Goal: Transaction & Acquisition: Purchase product/service

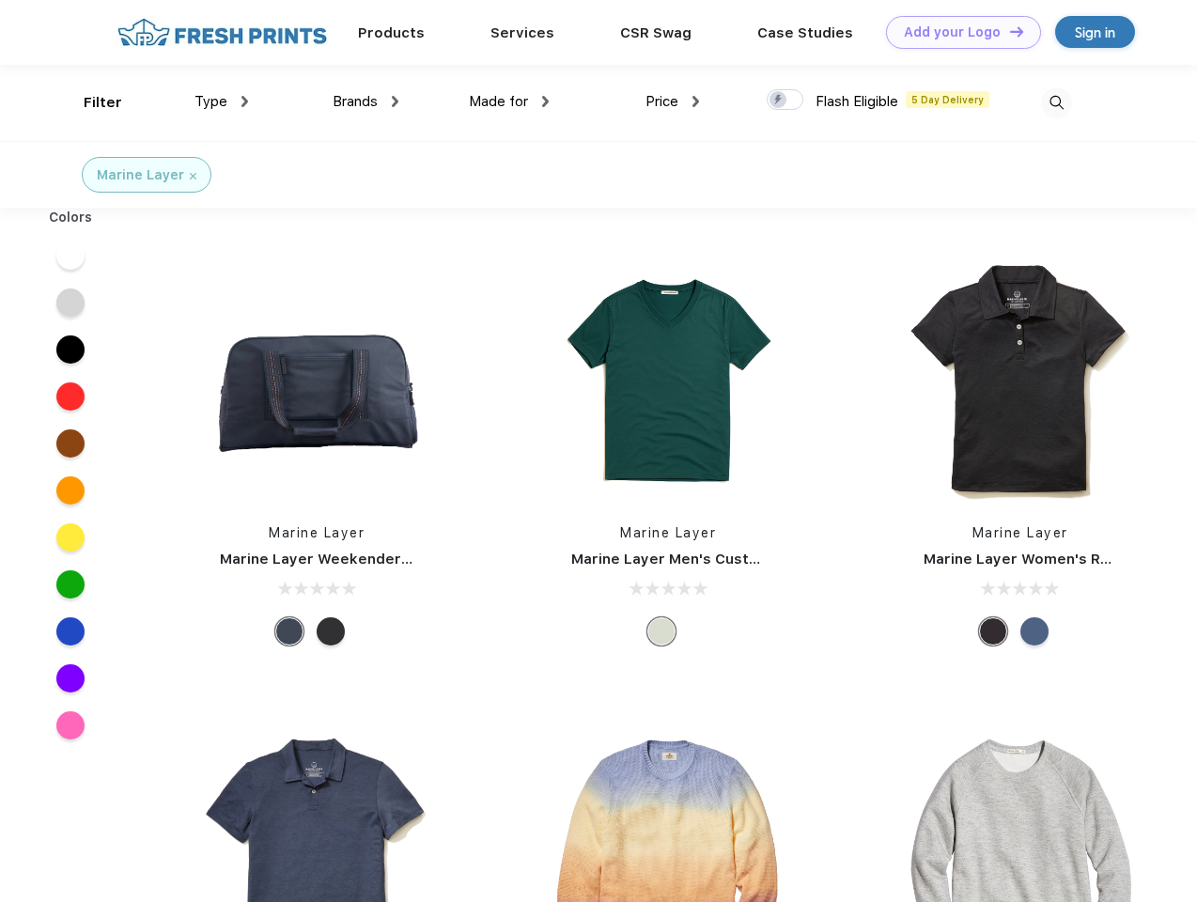
click at [956, 32] on link "Add your Logo Design Tool" at bounding box center [963, 32] width 155 height 33
click at [0, 0] on div "Design Tool" at bounding box center [0, 0] width 0 height 0
click at [1008, 31] on link "Add your Logo Design Tool" at bounding box center [963, 32] width 155 height 33
click at [90, 102] on div "Filter" at bounding box center [103, 103] width 39 height 22
click at [222, 101] on span "Type" at bounding box center [210, 101] width 33 height 17
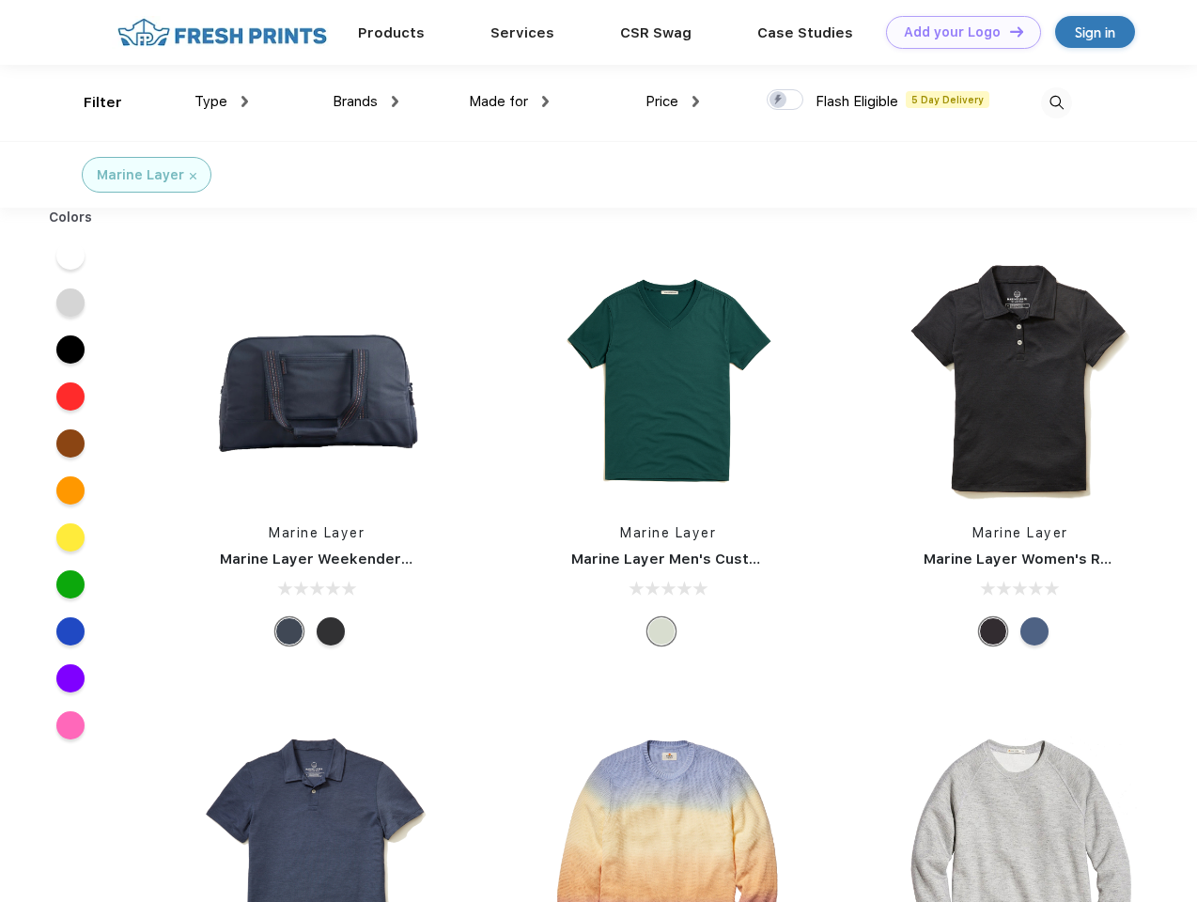
click at [365, 101] on span "Brands" at bounding box center [354, 101] width 45 height 17
click at [509, 101] on span "Made for" at bounding box center [498, 101] width 59 height 17
click at [672, 101] on span "Price" at bounding box center [661, 101] width 33 height 17
click at [785, 100] on div at bounding box center [784, 99] width 37 height 21
click at [779, 100] on input "checkbox" at bounding box center [772, 94] width 12 height 12
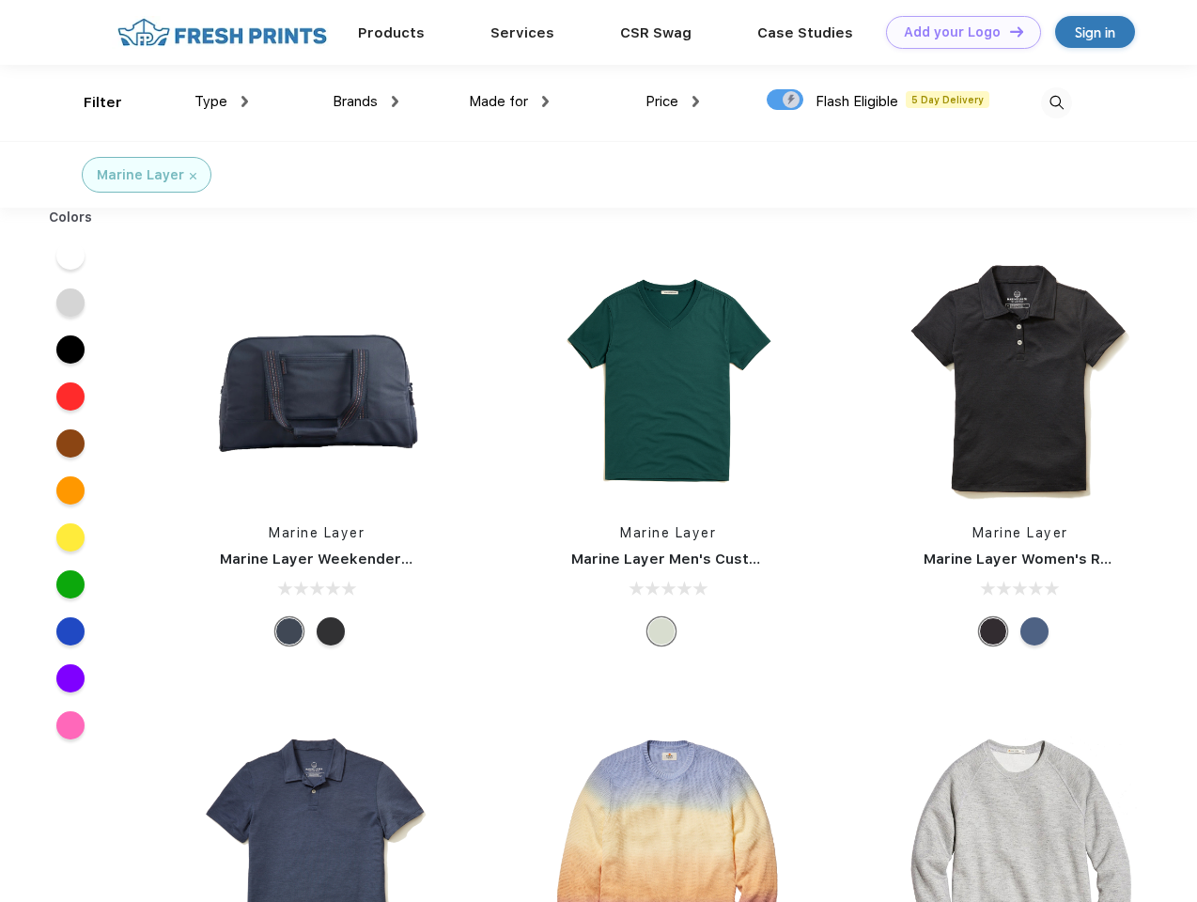
click at [1056, 102] on img at bounding box center [1056, 102] width 31 height 31
